Goal: Task Accomplishment & Management: Use online tool/utility

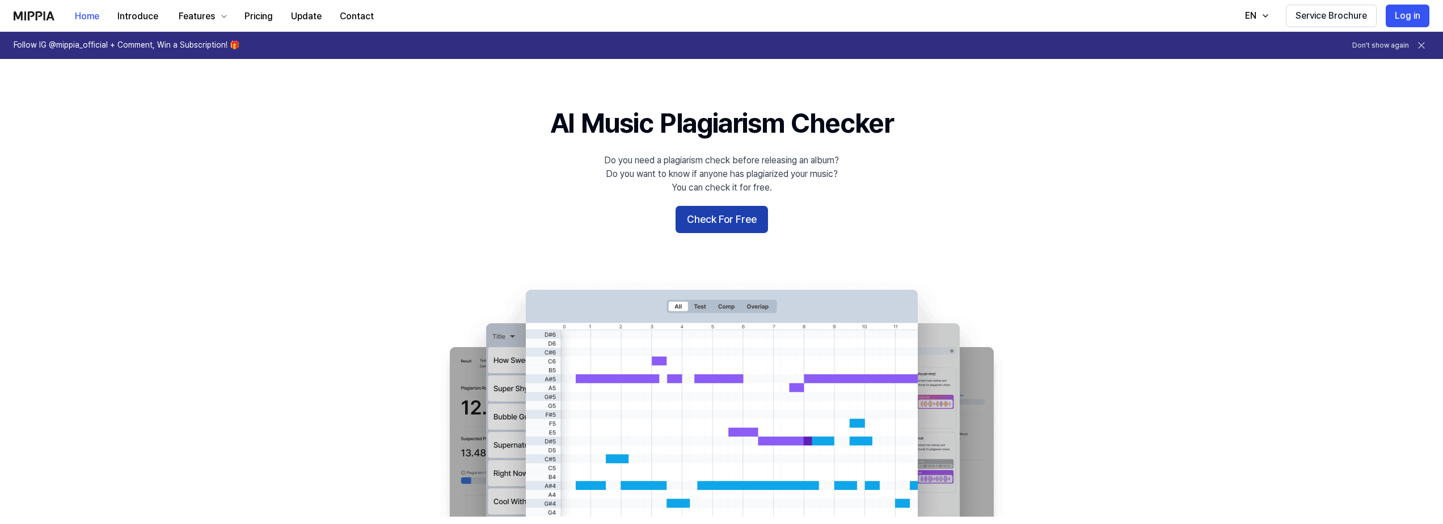
click at [710, 225] on button "Check For Free" at bounding box center [722, 219] width 92 height 27
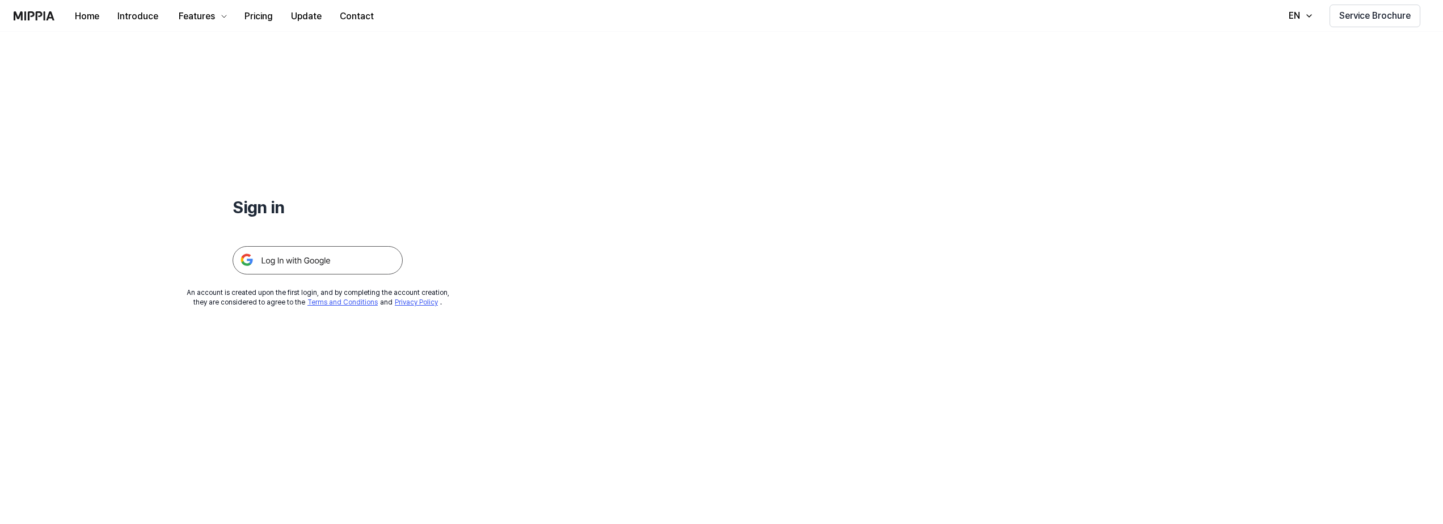
click at [311, 272] on img at bounding box center [318, 260] width 170 height 28
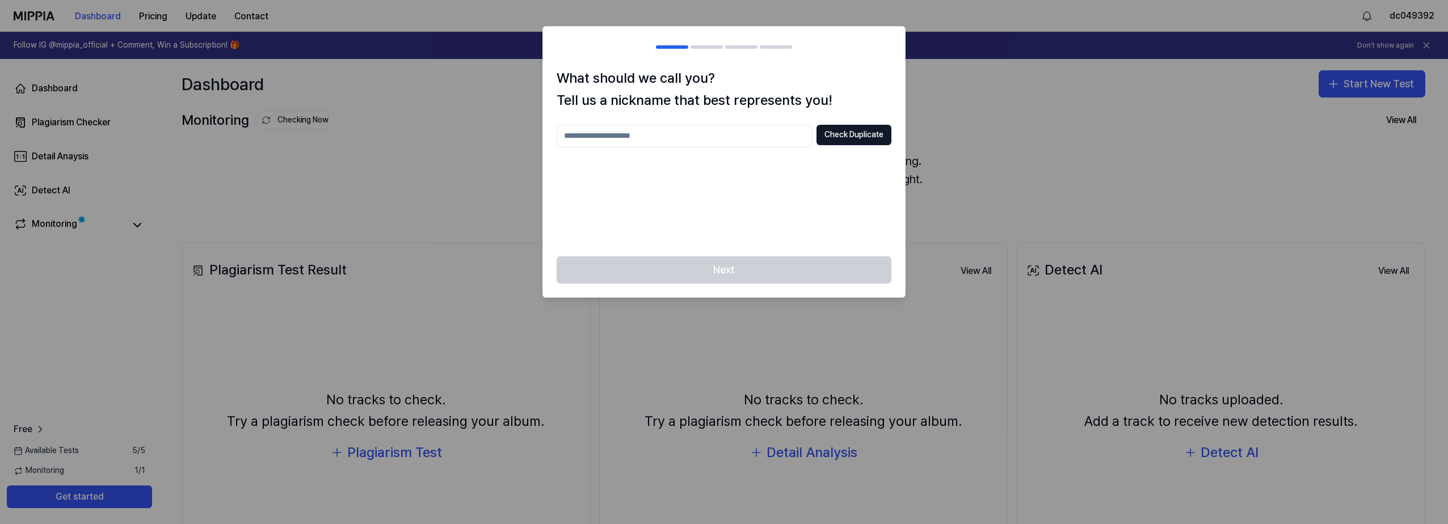
click at [783, 138] on input "text" at bounding box center [684, 136] width 255 height 23
type input "**********"
click at [745, 208] on div "**********" at bounding box center [724, 184] width 335 height 118
click at [847, 132] on button "Check Duplicate" at bounding box center [853, 135] width 75 height 20
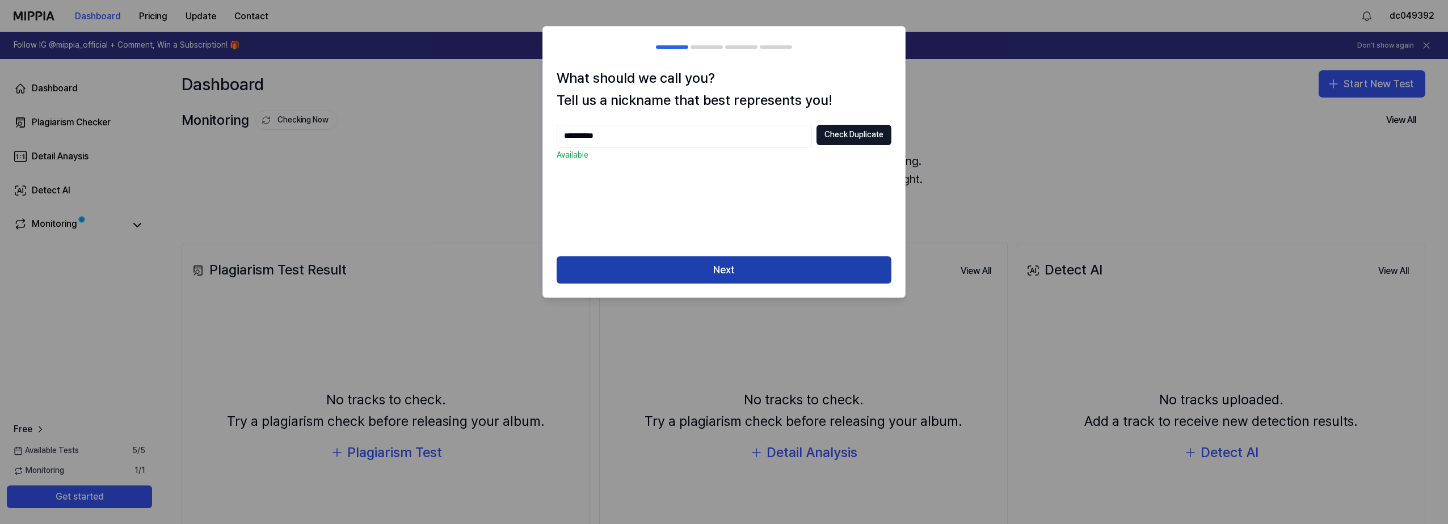
click at [752, 260] on button "Next" at bounding box center [724, 269] width 335 height 27
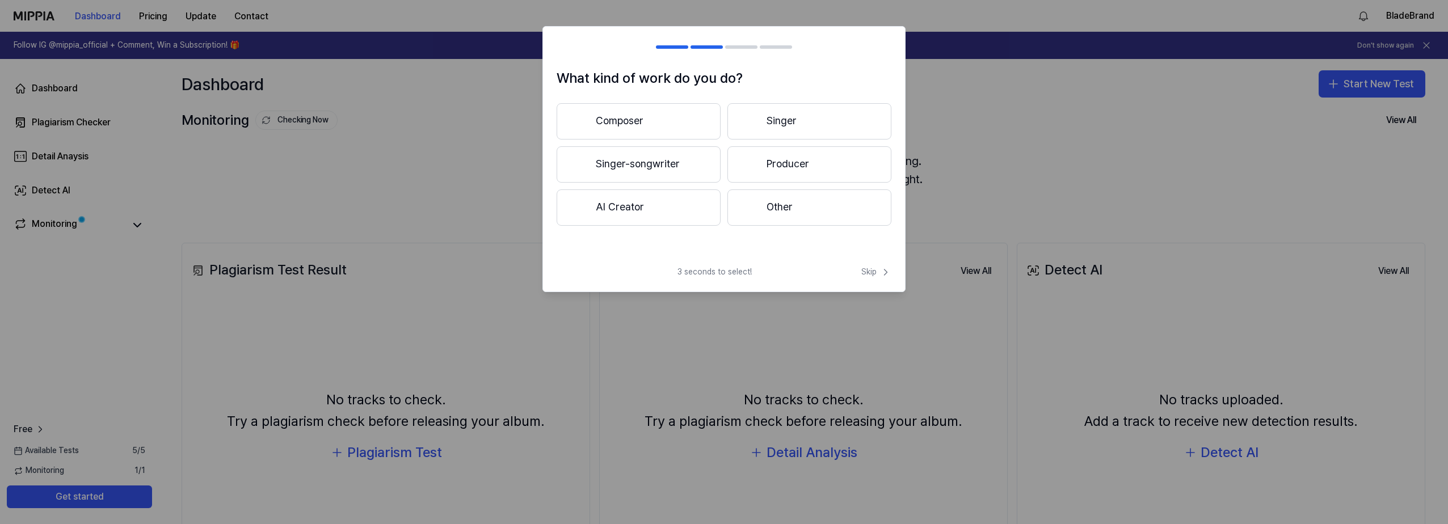
click at [688, 157] on button "Singer-songwriter" at bounding box center [639, 164] width 164 height 36
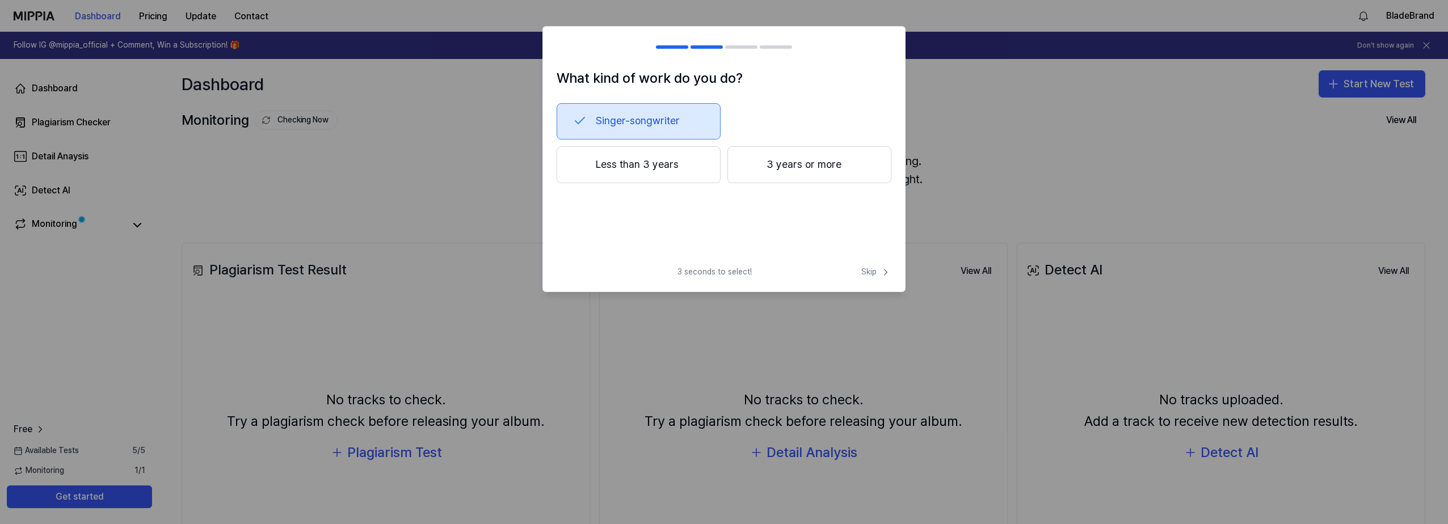
click at [715, 162] on button "Less than 3 years" at bounding box center [639, 164] width 164 height 37
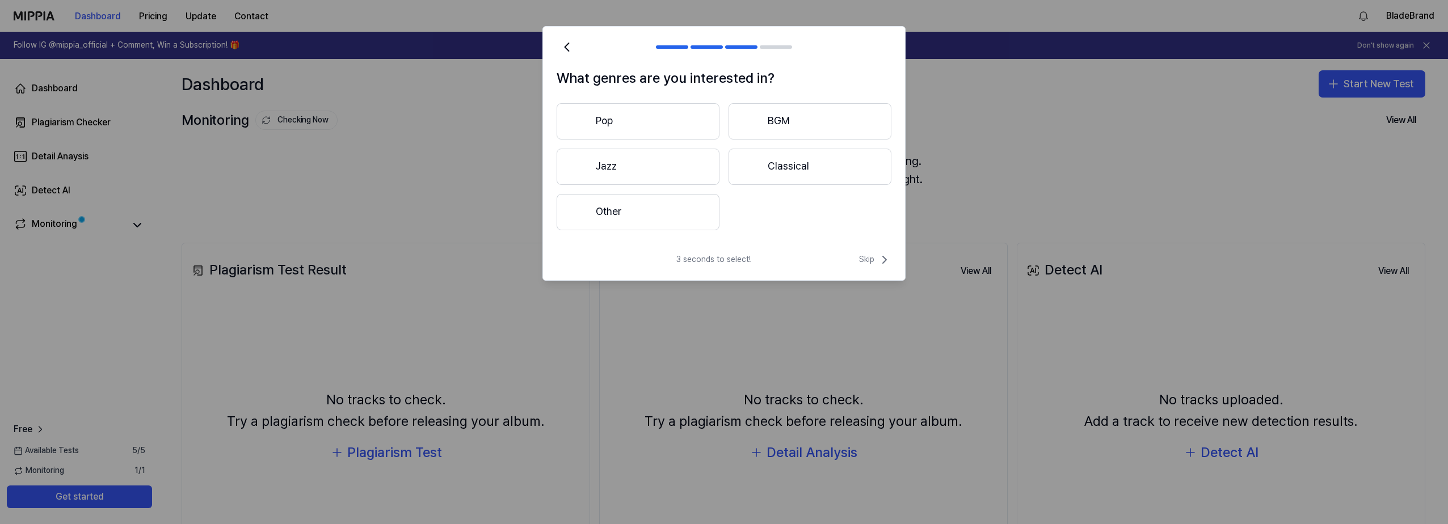
click at [694, 125] on button "Pop" at bounding box center [638, 121] width 163 height 36
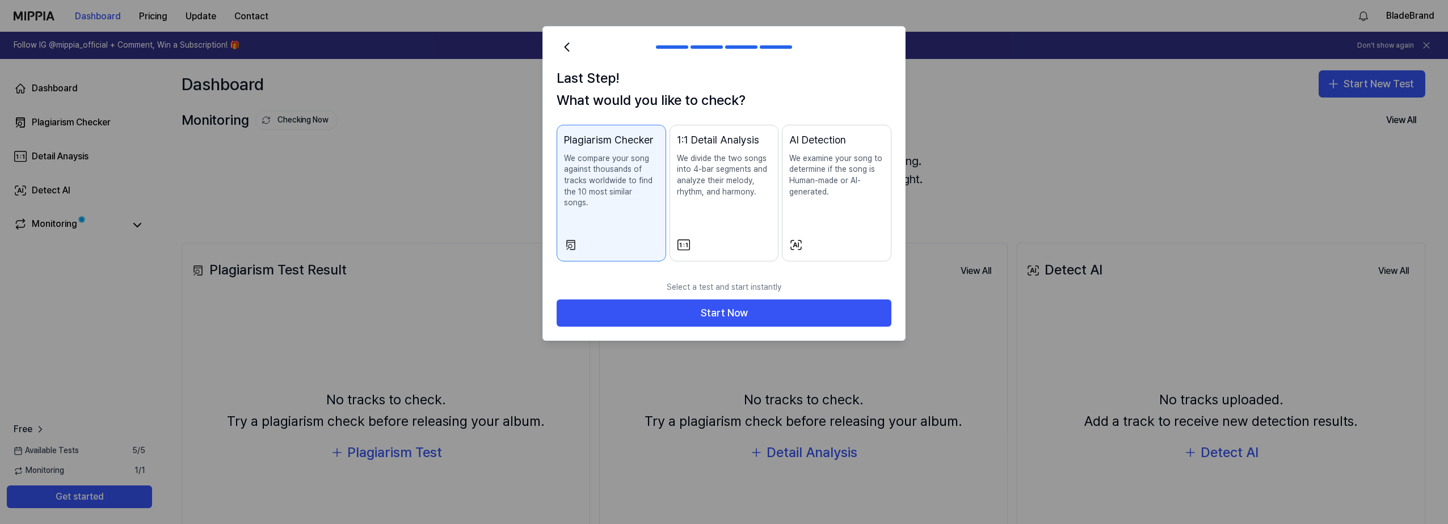
click at [823, 196] on p "We examine your song to determine if the song is Human-made or AI-generated." at bounding box center [836, 175] width 95 height 44
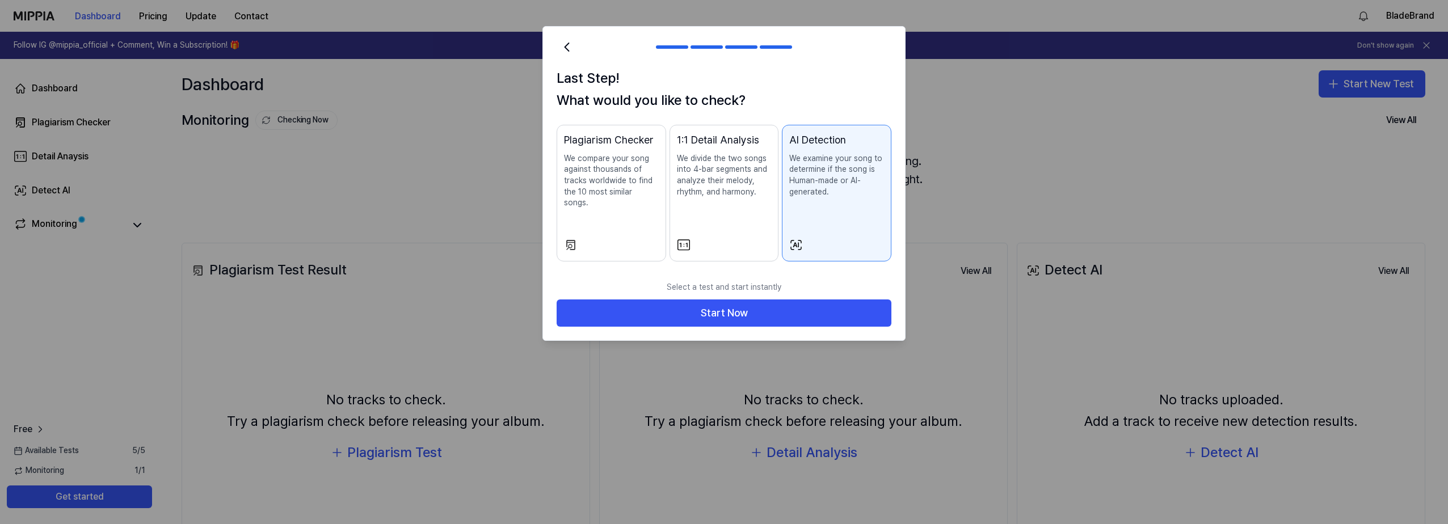
click at [587, 171] on p "We compare your song against thousands of tracks worldwide to find the 10 most …" at bounding box center [611, 181] width 95 height 56
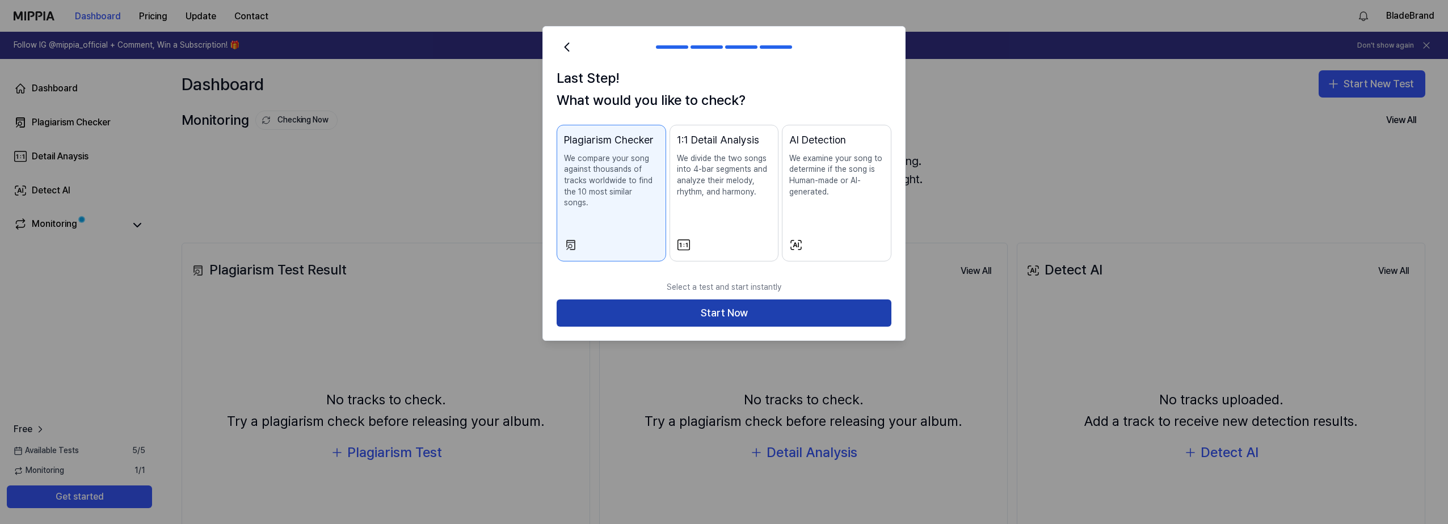
click at [713, 304] on button "Start Now" at bounding box center [724, 313] width 335 height 27
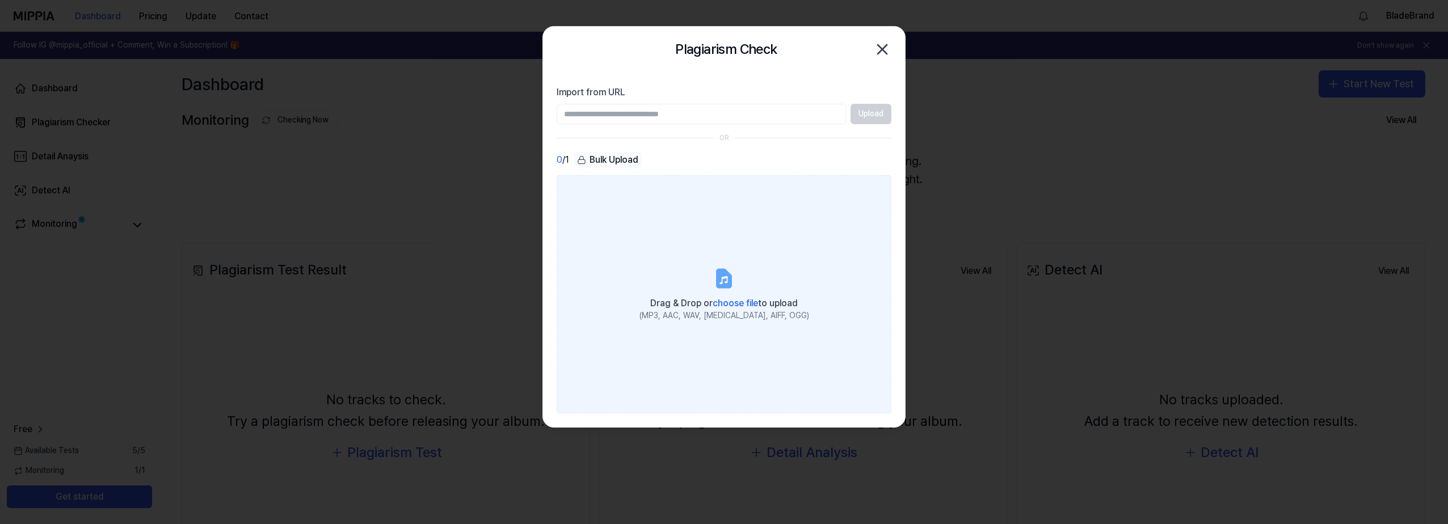
click at [737, 332] on label "Drag & Drop or choose file to upload (MP3, AAC, WAV, [MEDICAL_DATA], AIFF, OGG)" at bounding box center [724, 294] width 335 height 238
click at [0, 0] on input "Drag & Drop or choose file to upload (MP3, AAC, WAV, [MEDICAL_DATA], AIFF, OGG)" at bounding box center [0, 0] width 0 height 0
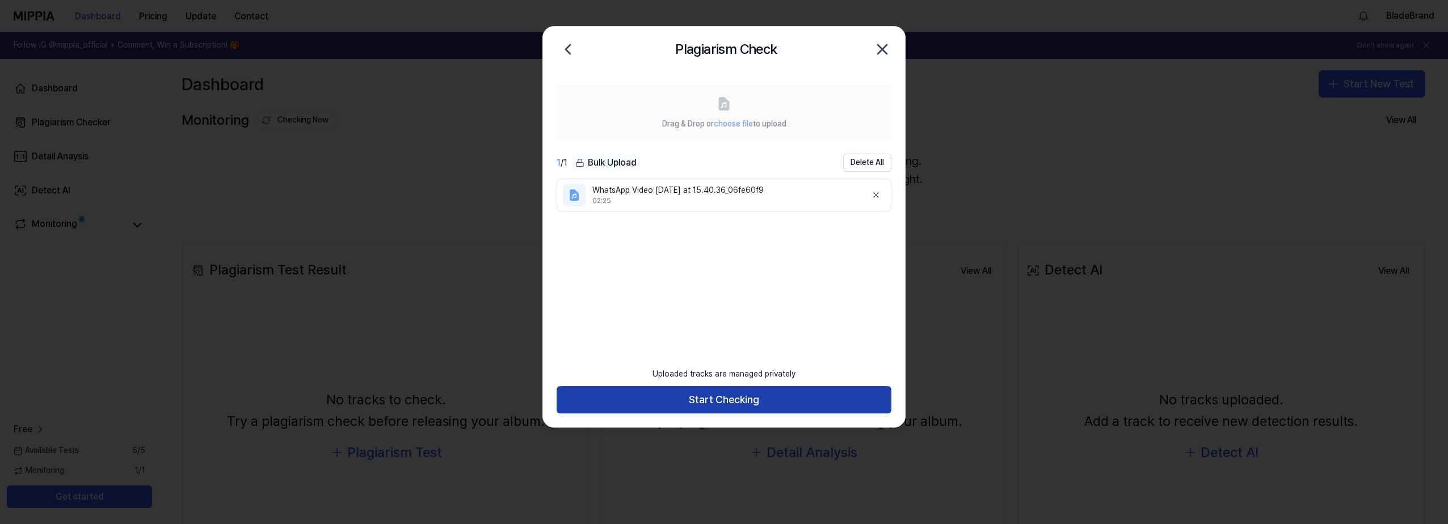
click at [761, 393] on button "Start Checking" at bounding box center [724, 399] width 335 height 27
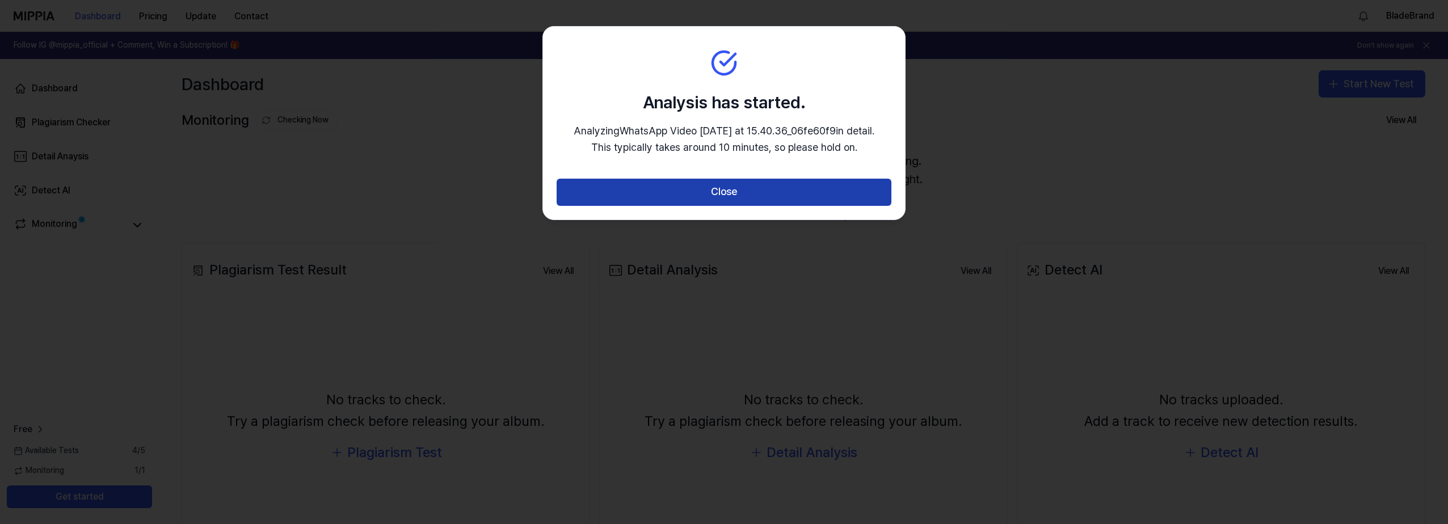
click at [720, 195] on button "Close" at bounding box center [724, 192] width 335 height 27
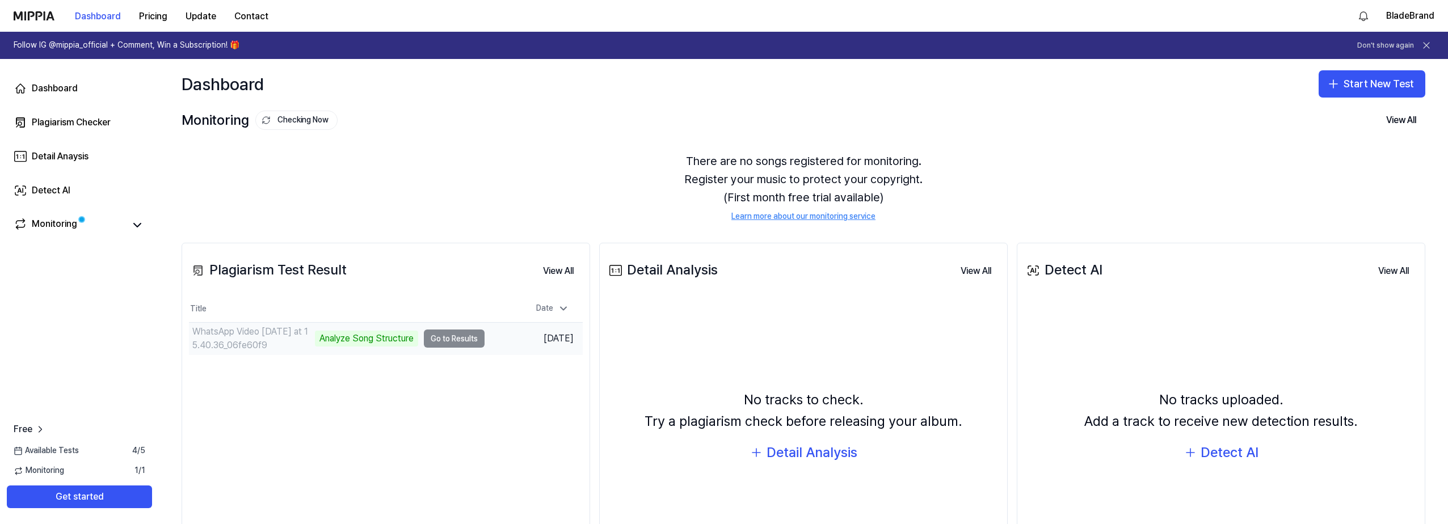
click at [435, 340] on td "WhatsApp Video 2025-10-08 at 15.40.36_06fe60f9 Analyze Song Structure Go to Res…" at bounding box center [337, 339] width 296 height 32
click at [445, 336] on td "WhatsApp Video 2025-10-08 at 15.40.36_06fe60f9 Analyze Song Structure Go to Res…" at bounding box center [337, 339] width 296 height 32
click at [455, 339] on td "WhatsApp Video 2025-10-08 at 15.40.36_06fe60f9 Analyze Song Structure Go to Res…" at bounding box center [337, 339] width 296 height 32
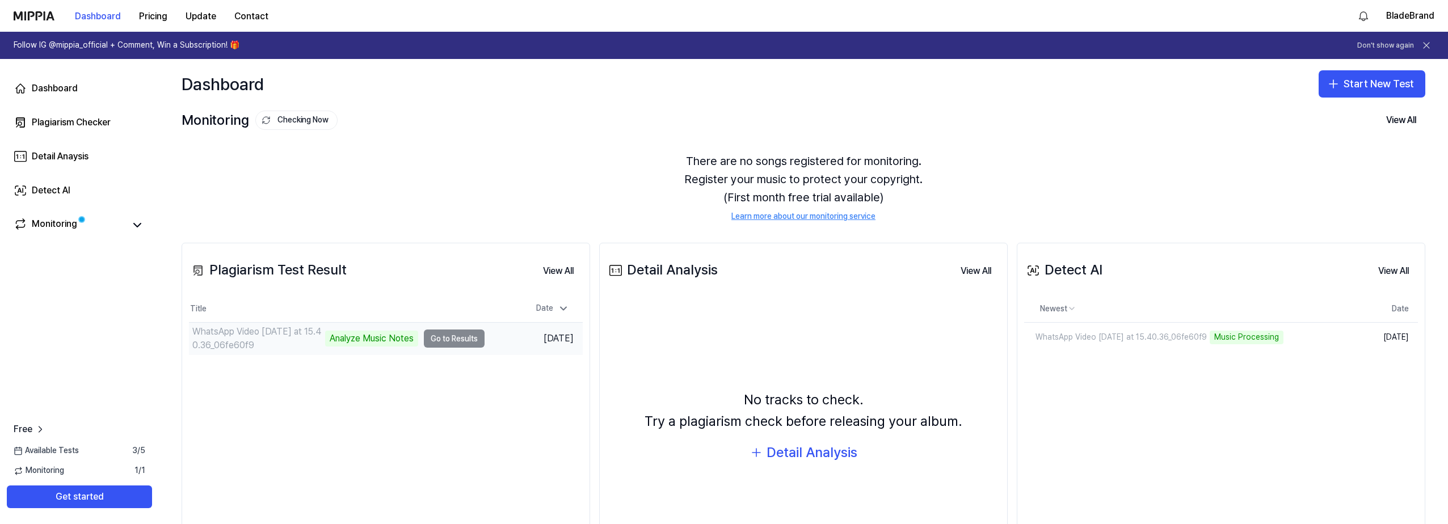
click at [448, 339] on td "WhatsApp Video 2025-10-08 at 15.40.36_06fe60f9 Analyze Music Notes Go to Results" at bounding box center [337, 339] width 296 height 32
click at [101, 232] on link "Monitoring" at bounding box center [69, 225] width 111 height 16
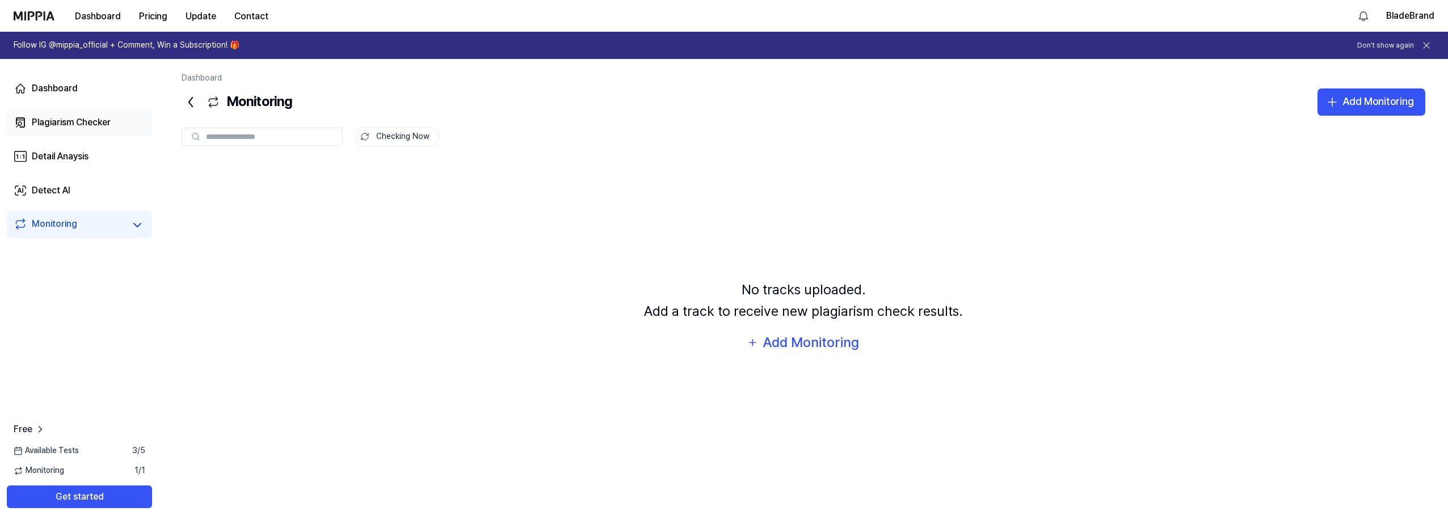
click at [99, 128] on div "Plagiarism Checker" at bounding box center [71, 123] width 79 height 14
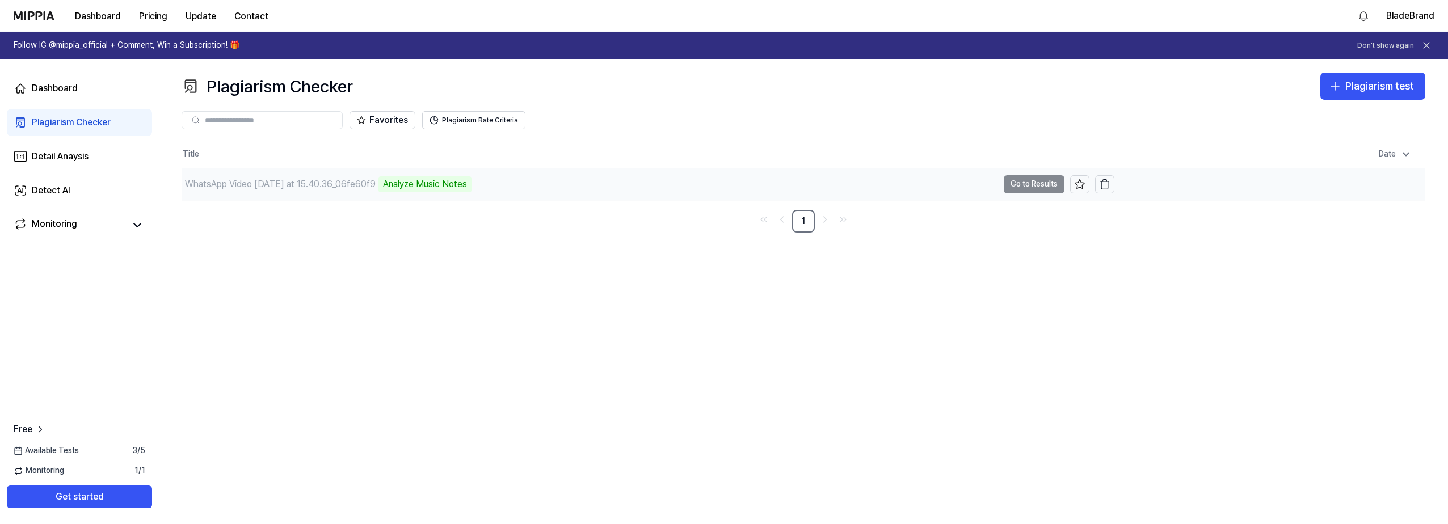
click at [389, 195] on div "WhatsApp Video 2025-10-08 at 15.40.36_06fe60f9 Analyze Music Notes" at bounding box center [590, 185] width 816 height 32
drag, startPoint x: 389, startPoint y: 195, endPoint x: 466, endPoint y: 190, distance: 76.8
click at [466, 190] on div "Analyze Music Notes" at bounding box center [424, 184] width 93 height 16
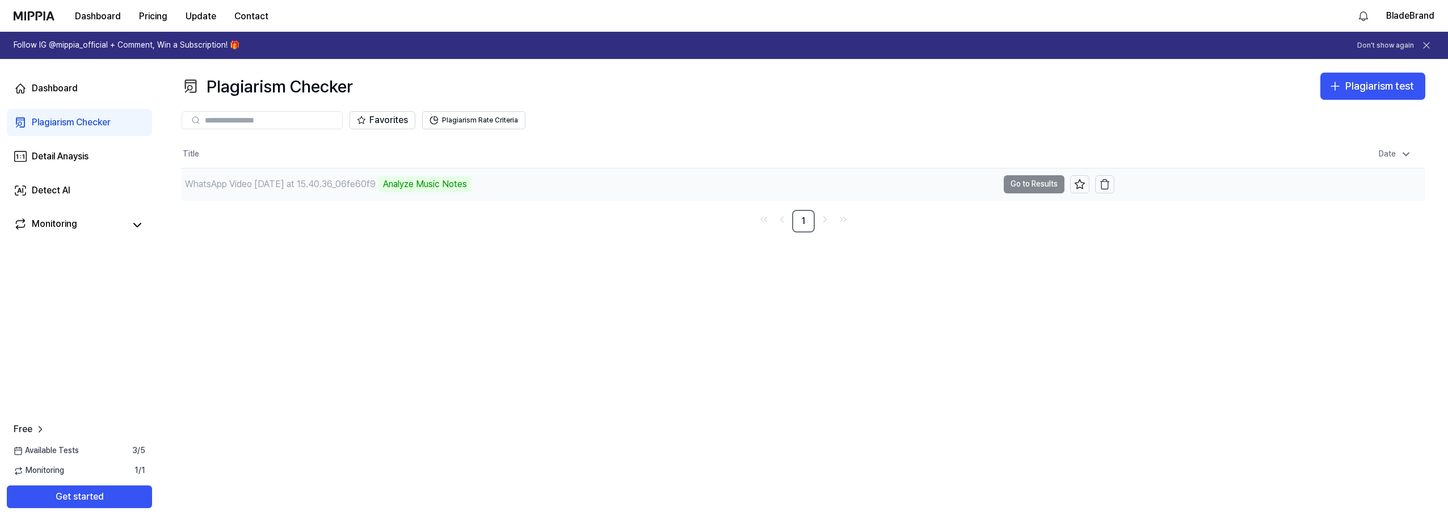
drag, startPoint x: 466, startPoint y: 190, endPoint x: 807, endPoint y: 189, distance: 341.6
click at [807, 189] on div "WhatsApp Video 2025-10-08 at 15.40.36_06fe60f9 Analyze Music Notes" at bounding box center [590, 185] width 816 height 32
click at [1037, 181] on td "WhatsApp Video 2025-10-08 at 15.40.36_06fe60f9 Analyze Music Notes Go to Results" at bounding box center [648, 185] width 933 height 32
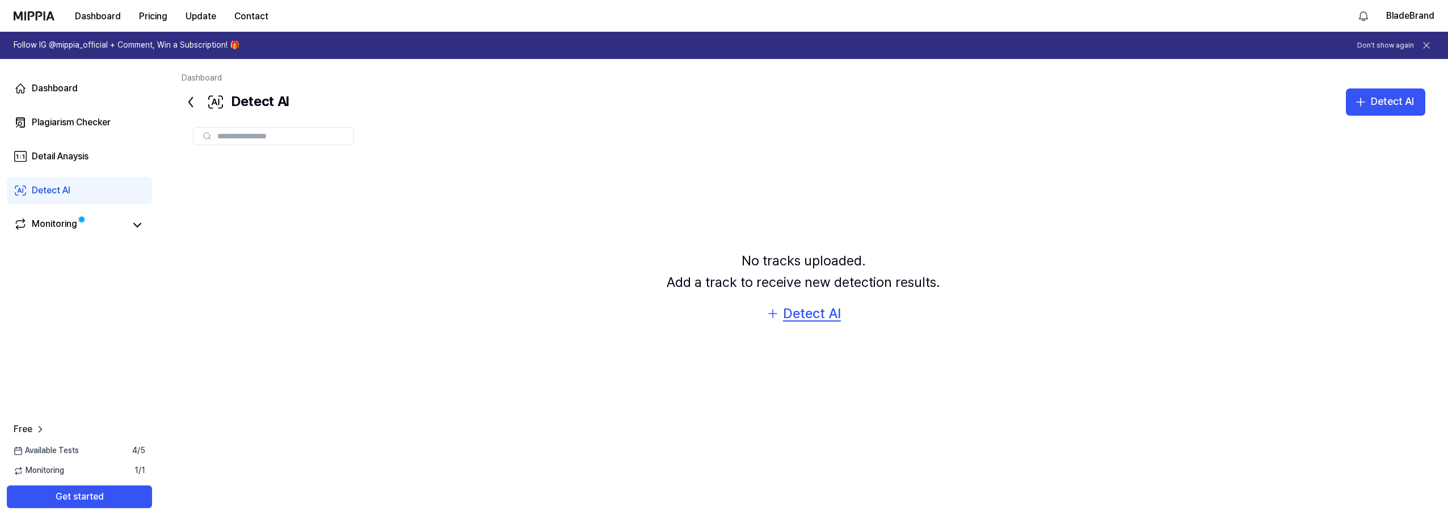
click at [823, 314] on div "Detect AI" at bounding box center [812, 314] width 58 height 22
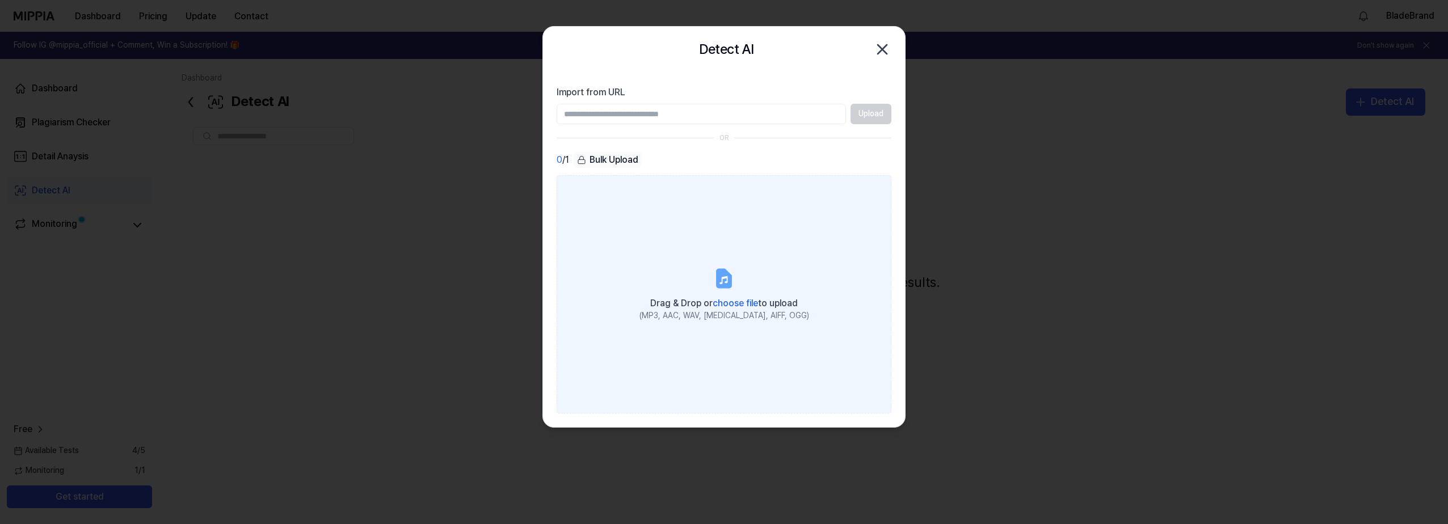
click at [717, 218] on label "Drag & Drop or choose file to upload (MP3, AAC, WAV, [MEDICAL_DATA], AIFF, OGG)" at bounding box center [724, 294] width 335 height 238
click at [0, 0] on input "Drag & Drop or choose file to upload (MP3, AAC, WAV, [MEDICAL_DATA], AIFF, OGG)" at bounding box center [0, 0] width 0 height 0
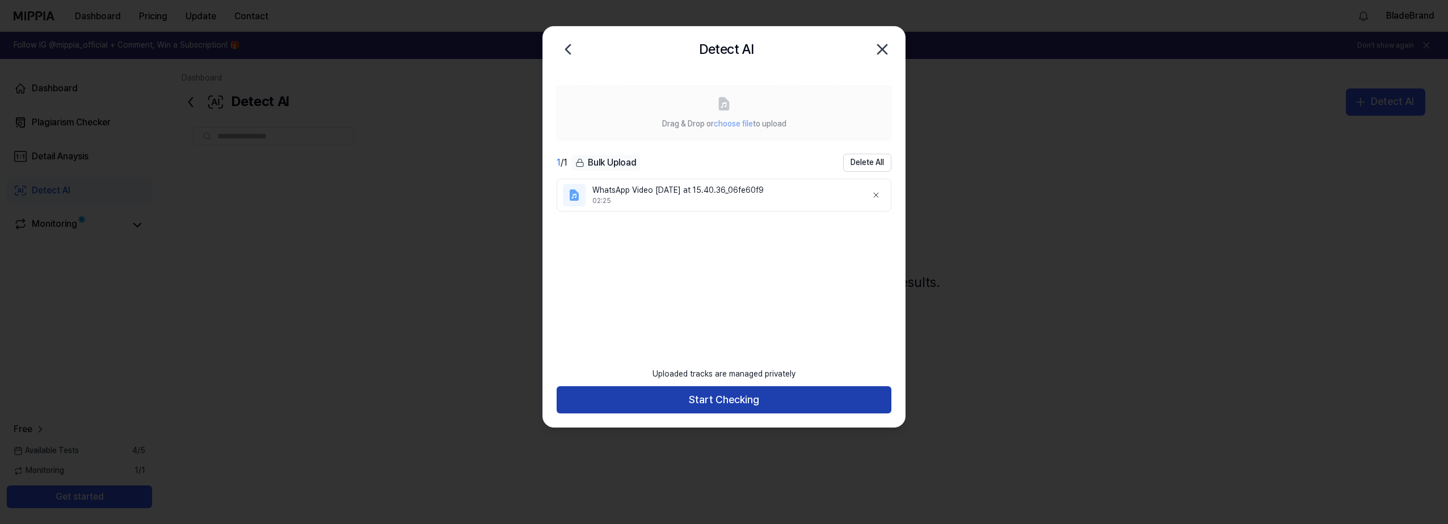
click at [779, 405] on button "Start Checking" at bounding box center [724, 399] width 335 height 27
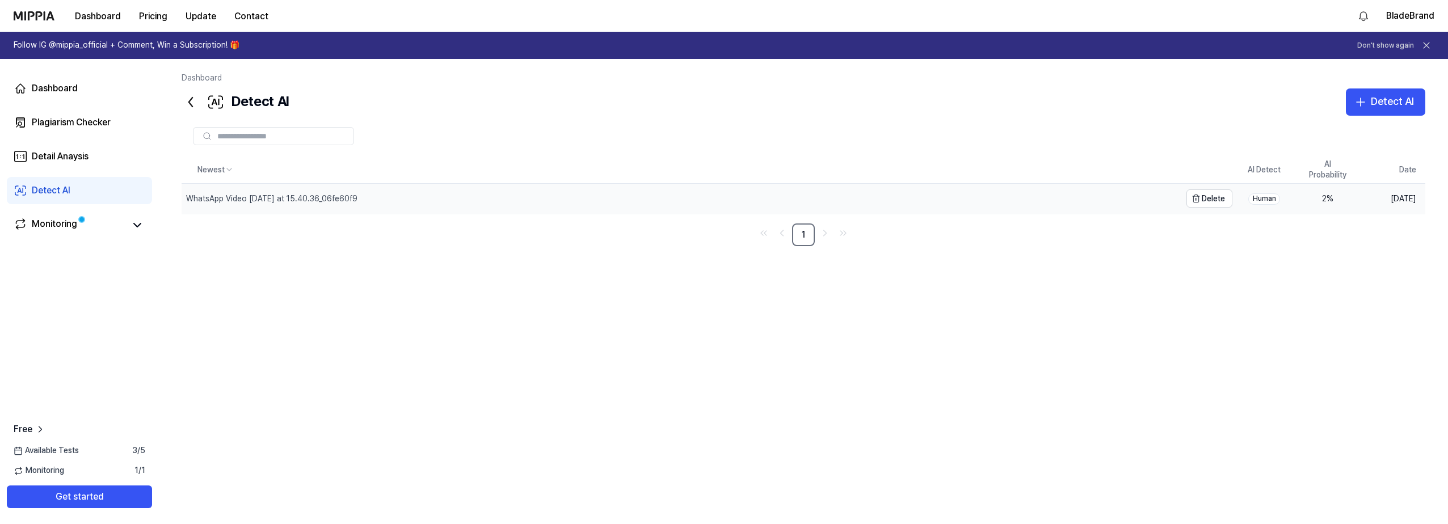
click at [1033, 204] on div "WhatsApp Video [DATE] at 15.40.36_06fe60f9" at bounding box center [681, 199] width 999 height 30
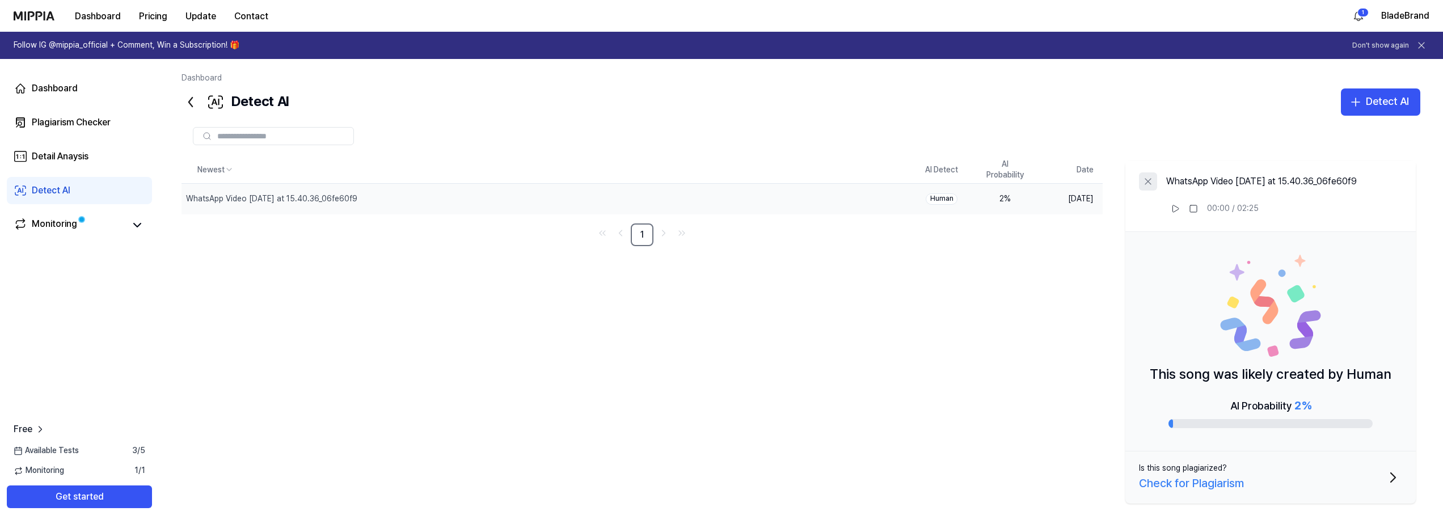
click at [1148, 182] on icon at bounding box center [1149, 182] width 6 height 6
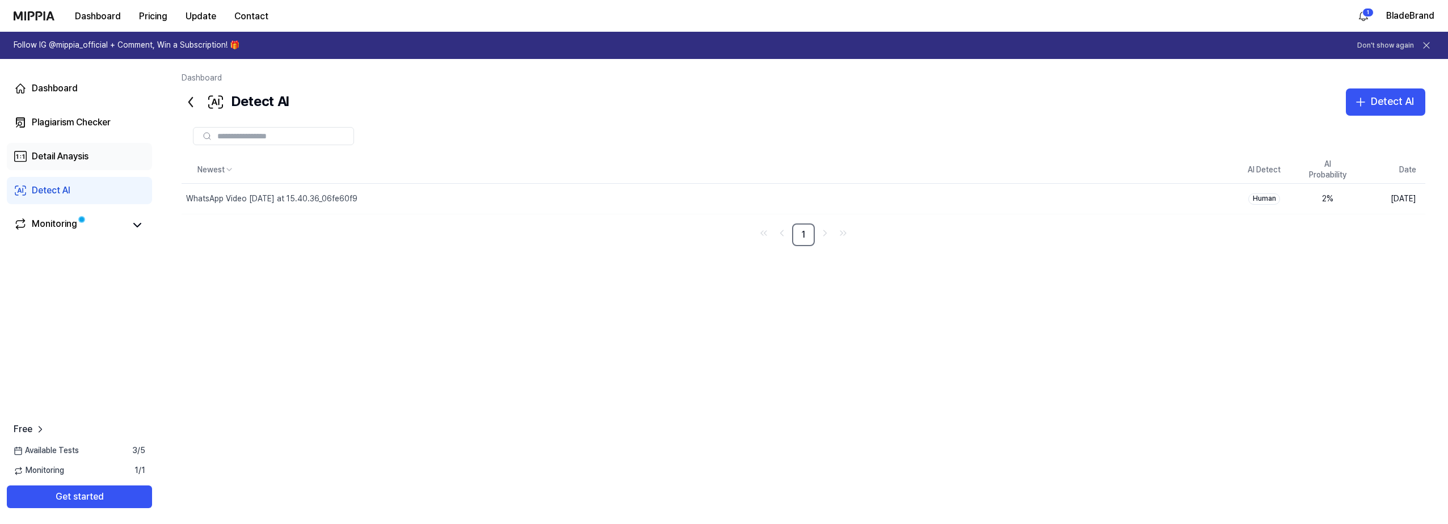
click at [85, 152] on div "Detail Anaysis" at bounding box center [60, 157] width 57 height 14
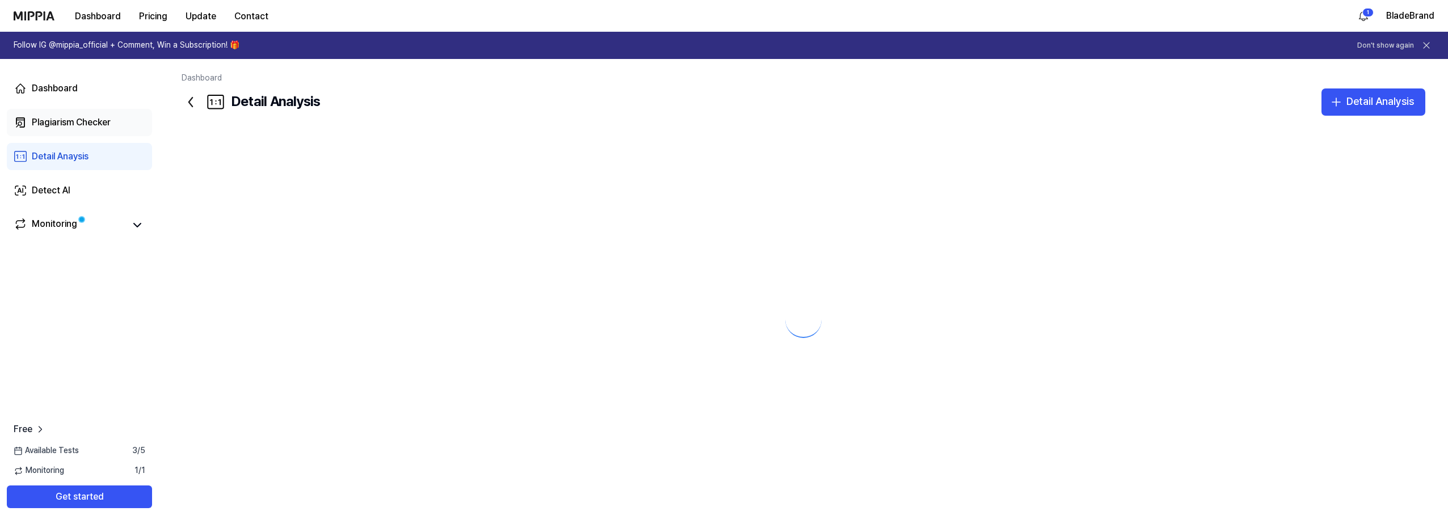
click at [79, 117] on div "Plagiarism Checker" at bounding box center [71, 123] width 79 height 14
